Goal: Information Seeking & Learning: Check status

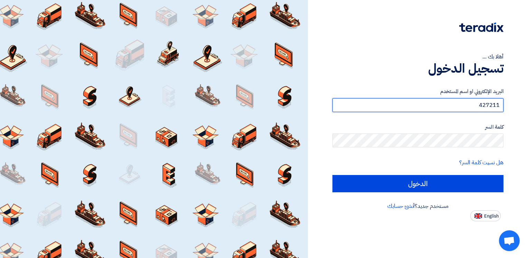
click at [489, 107] on input "427211" at bounding box center [418, 105] width 171 height 14
paste input "[EMAIL_ADDRESS][DOMAIN_NAME]"
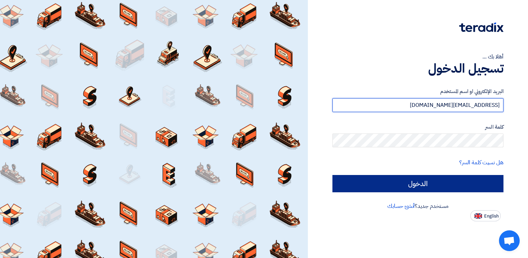
type input "[EMAIL_ADDRESS][DOMAIN_NAME]"
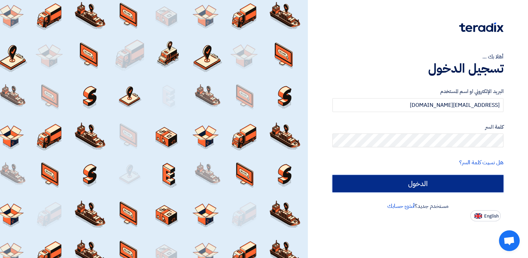
click at [460, 179] on input "الدخول" at bounding box center [418, 183] width 171 height 17
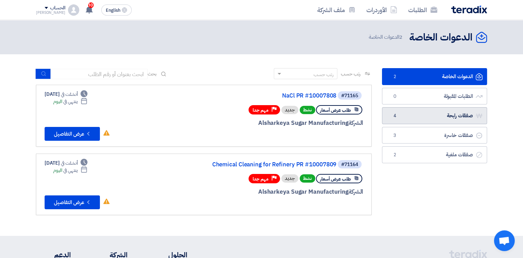
click at [438, 118] on link "صفقات رابحة صفقات رابحة 4" at bounding box center [434, 115] width 105 height 17
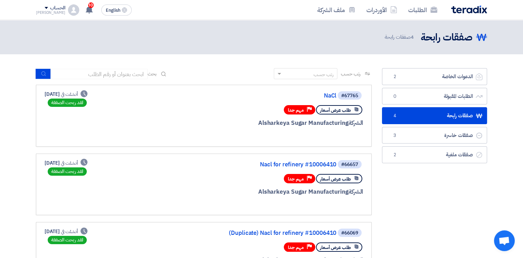
click at [355, 110] on icon at bounding box center [356, 109] width 5 height 5
click at [71, 103] on div "لقد ربحت الصفقة" at bounding box center [67, 103] width 39 height 8
click at [224, 114] on div "طلب عرض أسعار Priority مهم جدا" at bounding box center [280, 110] width 166 height 12
click at [355, 110] on icon at bounding box center [356, 109] width 5 height 5
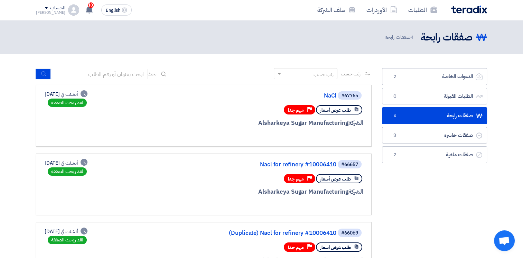
click at [355, 110] on icon at bounding box center [356, 109] width 5 height 5
drag, startPoint x: 355, startPoint y: 110, endPoint x: 351, endPoint y: 108, distance: 4.6
click at [351, 108] on span "طلب عرض أسعار" at bounding box center [335, 110] width 31 height 7
click at [295, 110] on span "مهم جدا" at bounding box center [296, 110] width 16 height 7
click at [77, 95] on span "أنشئت في" at bounding box center [69, 94] width 17 height 7
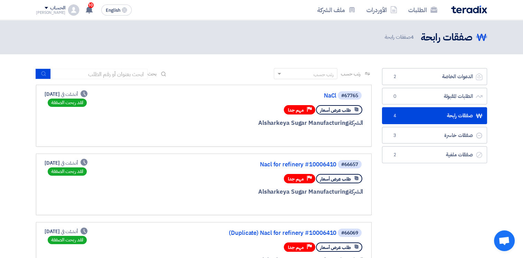
click at [77, 95] on span "أنشئت في" at bounding box center [69, 94] width 17 height 7
drag, startPoint x: 80, startPoint y: 95, endPoint x: 78, endPoint y: 104, distance: 10.0
click at [78, 104] on div "لقد ربحت الصفقة" at bounding box center [67, 103] width 39 height 8
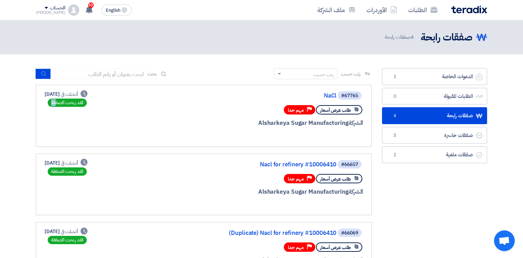
click at [78, 104] on div "لقد ربحت الصفقة" at bounding box center [67, 103] width 39 height 8
click at [296, 111] on span "مهم جدا" at bounding box center [296, 110] width 16 height 7
click at [296, 124] on div "الشركة Alsharkeya Sugar Manufacturing" at bounding box center [280, 123] width 166 height 9
drag, startPoint x: 348, startPoint y: 124, endPoint x: 353, endPoint y: 134, distance: 11.3
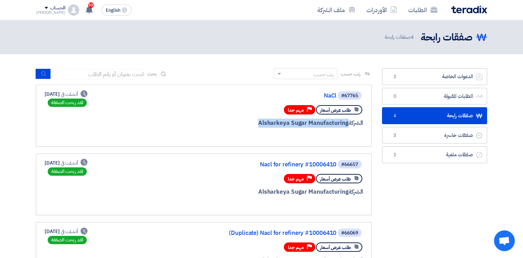
click at [353, 134] on div "#67765 NaCl طلب عرض أسعار Priority مهم جدا الشركة Alsharkeya Sugar Manufacturing" at bounding box center [280, 116] width 166 height 50
click at [353, 134] on div at bounding box center [280, 136] width 166 height 10
click at [357, 110] on use at bounding box center [357, 109] width 4 height 4
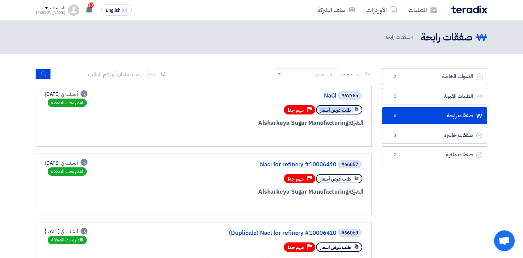
click at [357, 110] on icon at bounding box center [356, 109] width 5 height 5
copy div "طلب عرض أسعار"
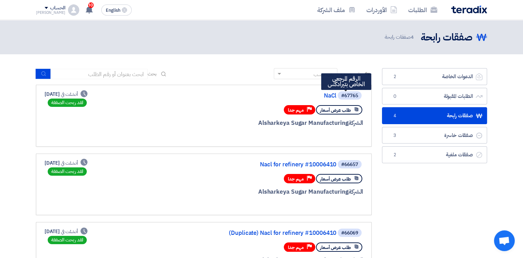
click at [350, 96] on div "#67765" at bounding box center [349, 95] width 17 height 5
copy div "67765"
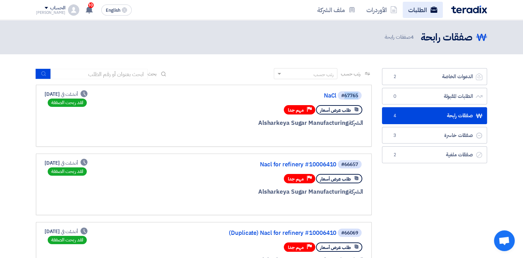
click at [411, 10] on link "الطلبات" at bounding box center [423, 10] width 40 height 16
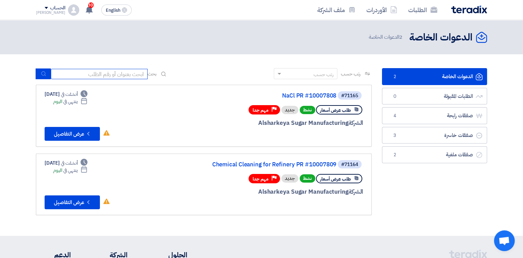
click at [130, 74] on input at bounding box center [99, 74] width 97 height 10
paste input "67765"
type input "67765"
click at [45, 74] on use "submit" at bounding box center [43, 74] width 4 height 4
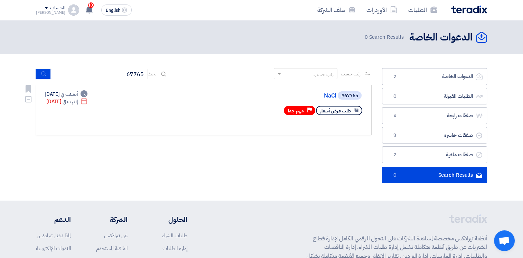
click at [77, 102] on span "إنتهت في" at bounding box center [70, 101] width 15 height 7
click at [77, 96] on span "أنشئت في" at bounding box center [69, 94] width 17 height 7
click at [29, 87] on use at bounding box center [29, 89] width 6 height 8
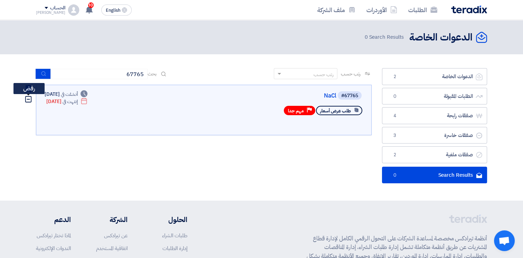
click at [28, 98] on icon "Dismiss" at bounding box center [29, 99] width 8 height 8
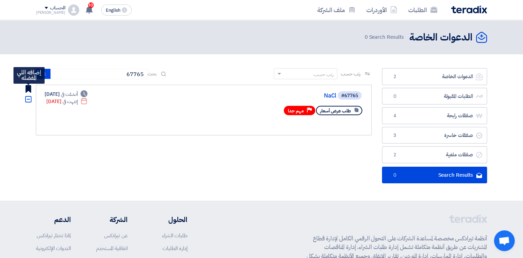
click at [28, 90] on use at bounding box center [29, 89] width 6 height 8
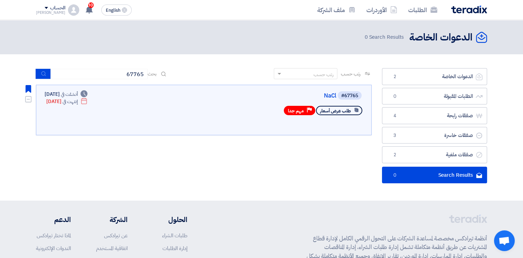
click at [356, 109] on icon at bounding box center [356, 110] width 5 height 5
click at [346, 109] on span "طلب عرض أسعار" at bounding box center [335, 111] width 31 height 7
click at [358, 110] on use at bounding box center [357, 110] width 4 height 4
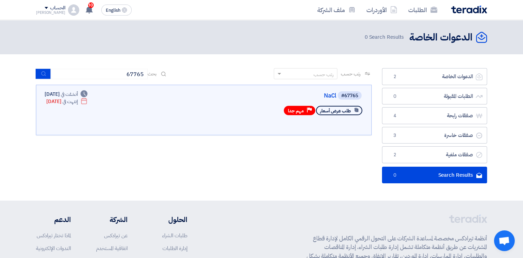
drag, startPoint x: 358, startPoint y: 110, endPoint x: 324, endPoint y: 132, distance: 40.2
click at [324, 132] on link "#67765 NaCl طلب عرض أسعار Priority مهم جدا Deadline أنشئت في [DATE]" at bounding box center [204, 110] width 336 height 50
click at [393, 11] on use at bounding box center [394, 9] width 6 height 7
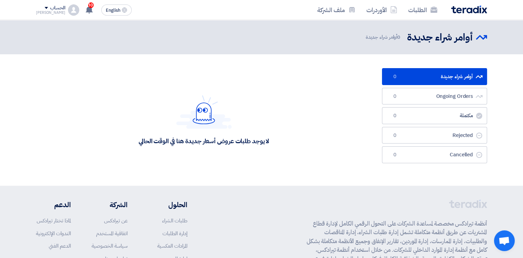
click at [54, 8] on div "الحساب" at bounding box center [57, 8] width 15 height 6
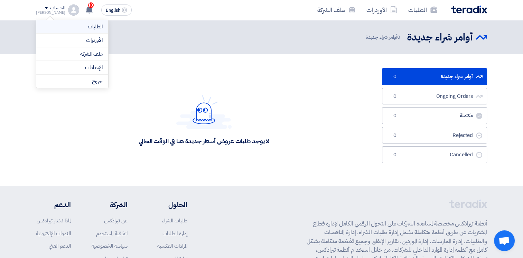
click at [83, 23] on link "الطلبات" at bounding box center [72, 27] width 61 height 8
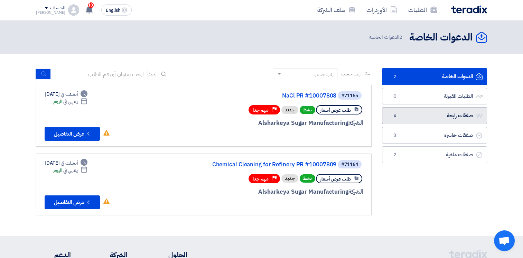
click at [409, 116] on link "صفقات رابحة صفقات رابحة 4" at bounding box center [434, 115] width 105 height 17
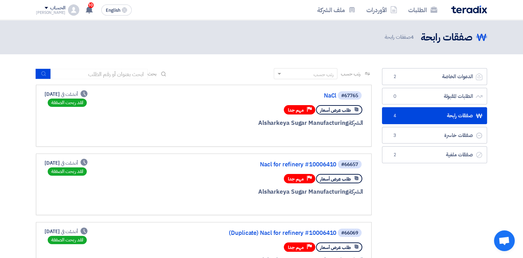
click at [357, 111] on icon at bounding box center [356, 109] width 5 height 5
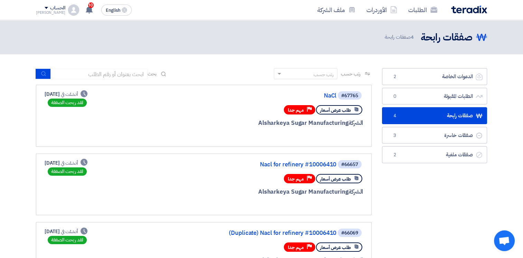
click at [357, 111] on icon at bounding box center [356, 109] width 5 height 5
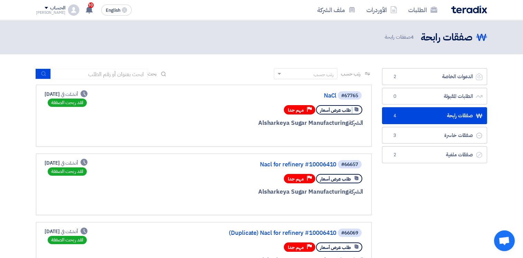
click at [357, 111] on icon at bounding box center [356, 109] width 5 height 5
click at [349, 108] on span "طلب عرض أسعار" at bounding box center [335, 110] width 31 height 7
click at [276, 72] on span at bounding box center [278, 73] width 9 height 7
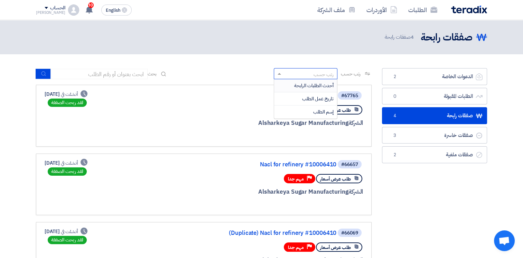
click at [220, 116] on div "#67765 NaCl طلب عرض أسعار Priority مهم جدا الشركة Alsharkeya Sugar Manufacturing" at bounding box center [280, 116] width 166 height 50
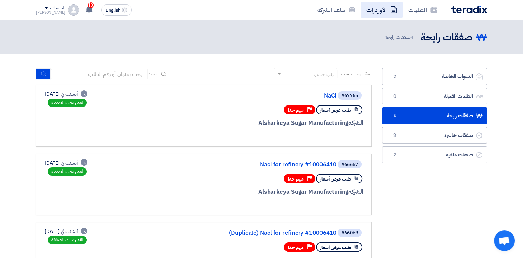
click at [385, 9] on link "الأوردرات" at bounding box center [382, 10] width 42 height 16
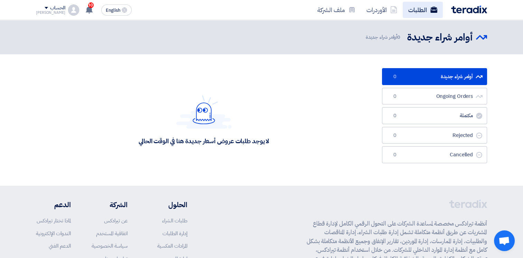
click at [410, 10] on link "الطلبات" at bounding box center [423, 10] width 40 height 16
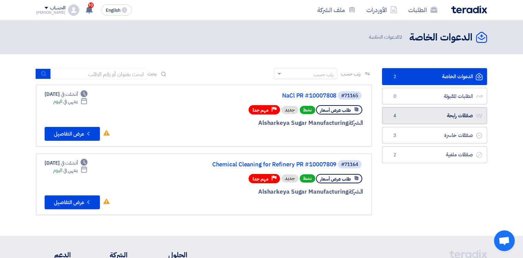
click at [444, 113] on link "صفقات رابحة صفقات رابحة 4" at bounding box center [434, 115] width 105 height 17
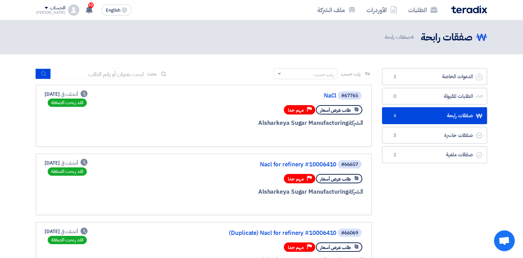
drag, startPoint x: 401, startPoint y: 37, endPoint x: 473, endPoint y: 40, distance: 72.4
click at [473, 40] on div "صفقات رابحة صفقات رابحة 4 صفقات رابحة" at bounding box center [433, 36] width 108 height 13
drag, startPoint x: 473, startPoint y: 40, endPoint x: 494, endPoint y: 57, distance: 26.3
click at [494, 57] on section "الدعوات الخاصة الدعوات الخاصة 2 الطلبات المقبولة الطلبات المقبولة 0 صفقات رابحة…" at bounding box center [261, 213] width 523 height 319
click at [482, 36] on use at bounding box center [481, 37] width 11 height 7
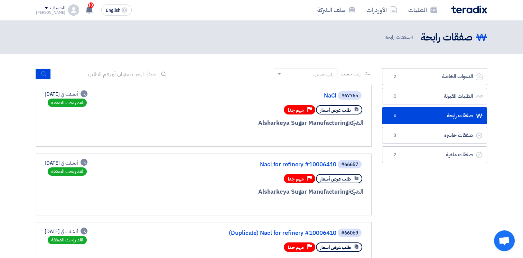
click at [357, 110] on use at bounding box center [357, 109] width 4 height 4
click at [298, 110] on span "مهم جدا" at bounding box center [296, 110] width 16 height 7
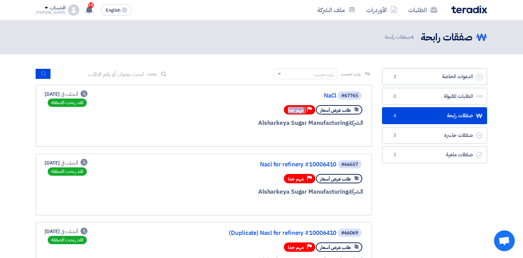
click at [298, 110] on span "مهم جدا" at bounding box center [296, 110] width 16 height 7
drag, startPoint x: 298, startPoint y: 110, endPoint x: 236, endPoint y: 120, distance: 63.0
click at [236, 120] on div "الشركة Alsharkeya Sugar Manufacturing" at bounding box center [280, 123] width 166 height 9
click at [87, 103] on div "لقد ربحت الصفقة" at bounding box center [67, 103] width 39 height 8
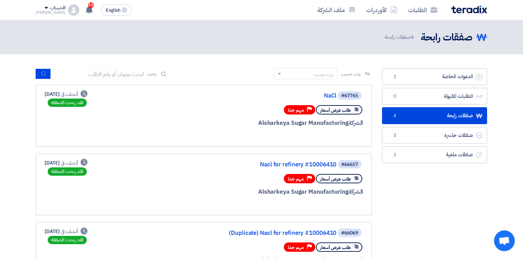
click at [43, 11] on div "[PERSON_NAME]" at bounding box center [50, 13] width 29 height 4
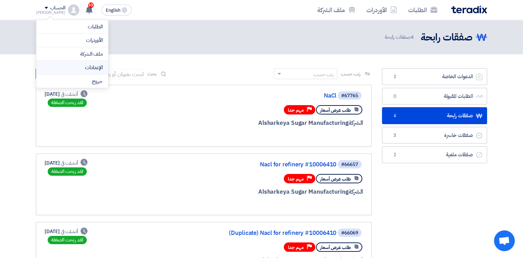
click at [95, 64] on link "الإعدادات" at bounding box center [72, 68] width 61 height 8
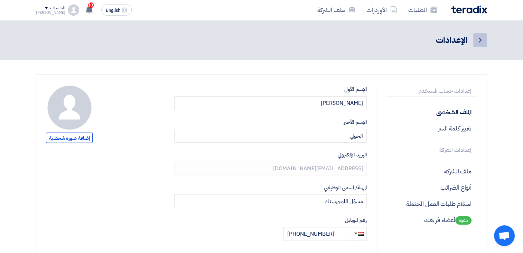
click at [477, 43] on icon "Back" at bounding box center [480, 40] width 8 height 8
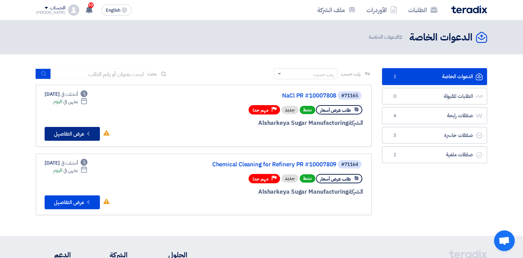
click at [77, 132] on button "Check details عرض التفاصيل" at bounding box center [72, 134] width 55 height 14
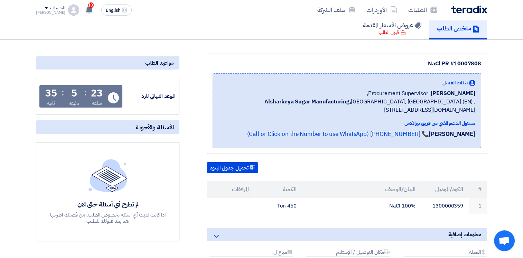
scroll to position [54, 0]
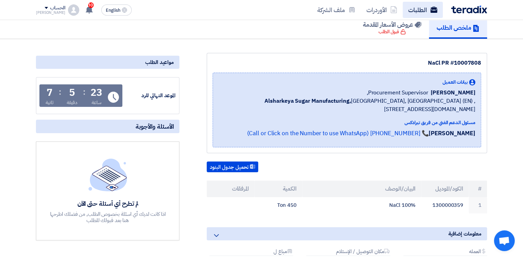
click at [422, 13] on link "الطلبات" at bounding box center [423, 10] width 40 height 16
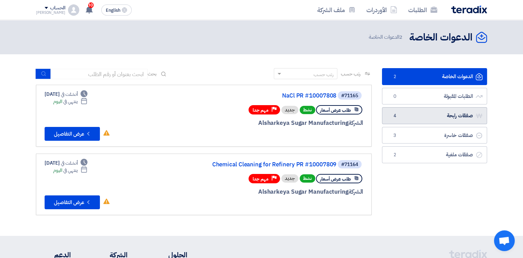
click at [433, 114] on link "صفقات رابحة صفقات رابحة 4" at bounding box center [434, 115] width 105 height 17
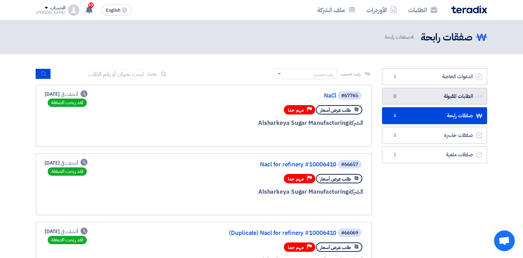
click at [463, 94] on link "الطلبات المقبولة الطلبات المقبولة 0" at bounding box center [434, 96] width 105 height 17
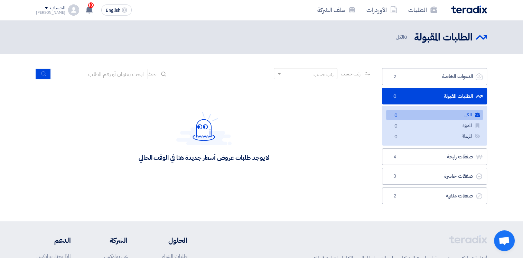
click at [449, 113] on link "الكل الكل 0" at bounding box center [434, 115] width 97 height 10
click at [449, 156] on link "صفقات رابحة صفقات رابحة 4" at bounding box center [434, 156] width 105 height 17
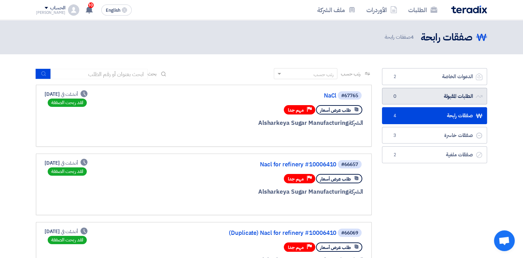
click at [462, 99] on link "الطلبات المقبولة الطلبات المقبولة 0" at bounding box center [434, 96] width 105 height 17
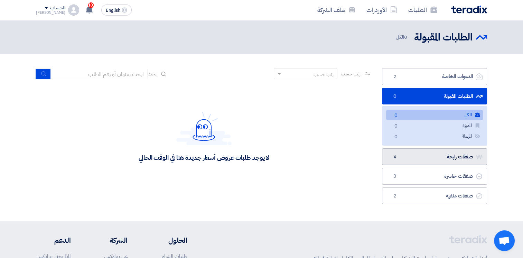
click at [430, 155] on link "صفقات رابحة صفقات رابحة 4" at bounding box center [434, 156] width 105 height 17
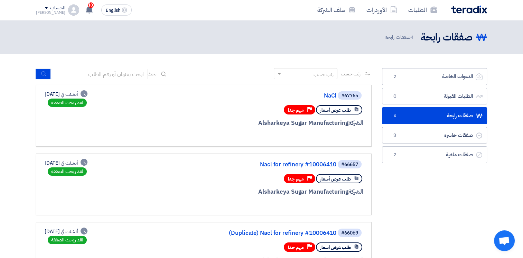
click at [284, 138] on div at bounding box center [280, 136] width 166 height 10
click at [336, 134] on div at bounding box center [280, 136] width 166 height 10
click at [359, 109] on icon at bounding box center [356, 109] width 5 height 5
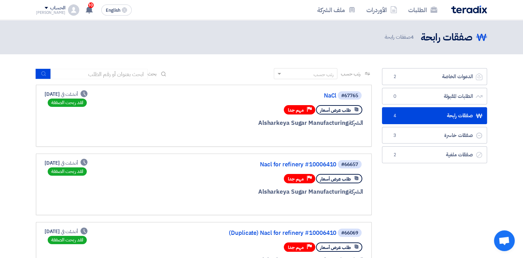
click at [347, 109] on span "طلب عرض أسعار" at bounding box center [335, 110] width 31 height 7
drag, startPoint x: 347, startPoint y: 109, endPoint x: 356, endPoint y: 110, distance: 9.4
click at [356, 110] on icon at bounding box center [356, 109] width 5 height 5
click at [356, 110] on use at bounding box center [357, 109] width 4 height 4
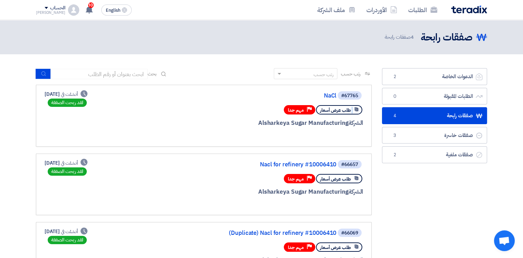
click at [356, 110] on use at bounding box center [357, 109] width 4 height 4
click at [356, 110] on icon at bounding box center [356, 109] width 5 height 5
drag, startPoint x: 356, startPoint y: 110, endPoint x: 350, endPoint y: 94, distance: 17.3
click at [350, 94] on div "#67765" at bounding box center [349, 95] width 17 height 5
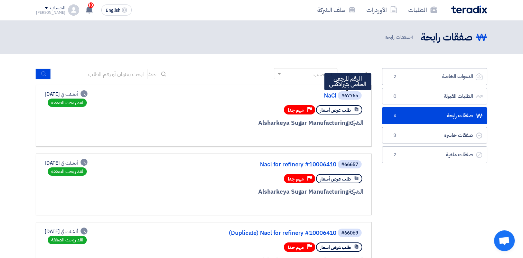
click at [350, 94] on div "#67765" at bounding box center [349, 95] width 17 height 5
drag, startPoint x: 350, startPoint y: 94, endPoint x: 331, endPoint y: 97, distance: 19.6
click at [331, 97] on link "NaCl" at bounding box center [267, 96] width 138 height 6
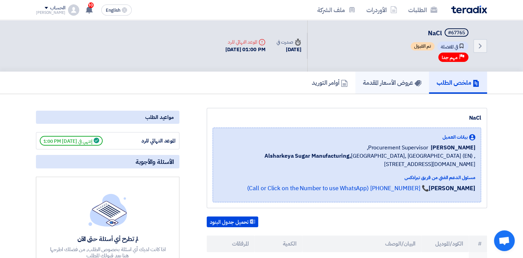
click at [402, 81] on h5 "عروض الأسعار المقدمة" at bounding box center [392, 83] width 58 height 8
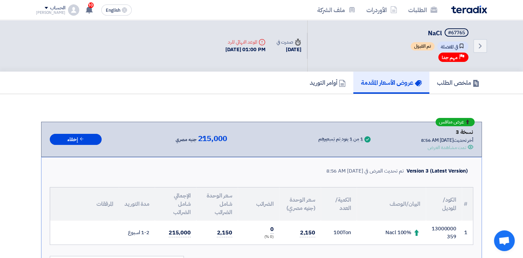
click at [353, 72] on link "عروض الأسعار المقدمة" at bounding box center [391, 83] width 76 height 22
